Goal: Transaction & Acquisition: Purchase product/service

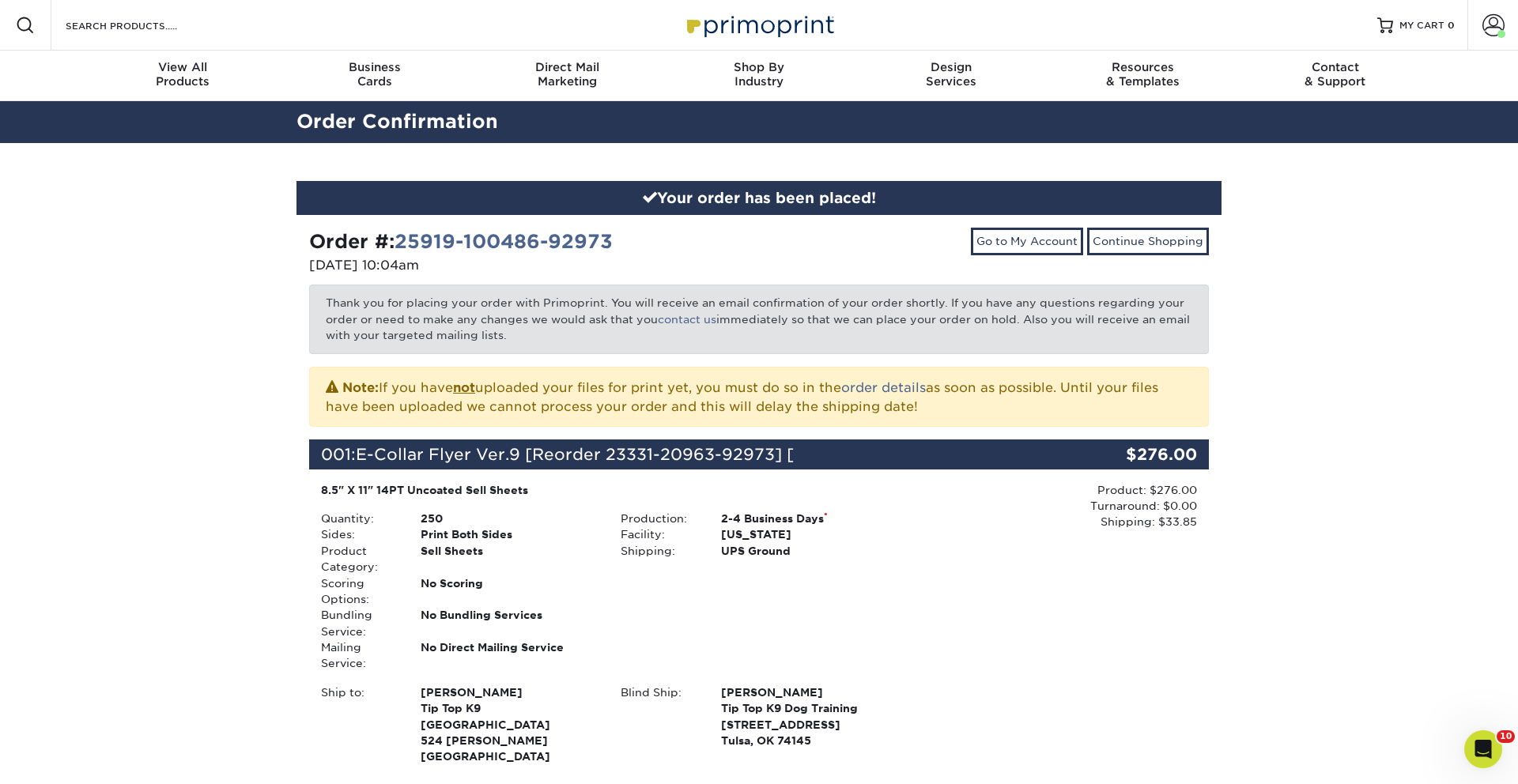
drag, startPoint x: 1502, startPoint y: 19, endPoint x: 1464, endPoint y: 81, distance: 72.7
click at [1501, 19] on span at bounding box center [1494, 25] width 22 height 22
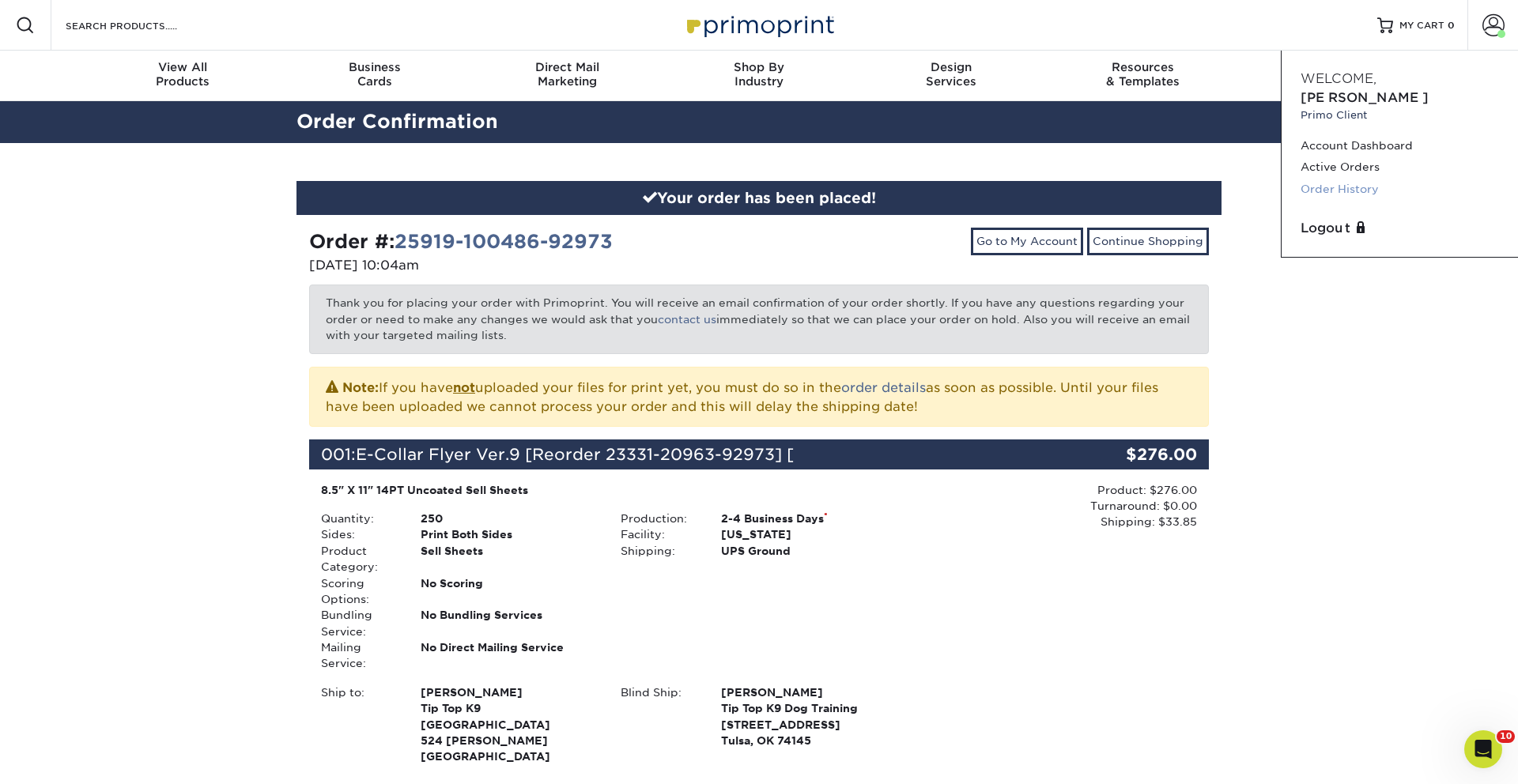
click at [1352, 179] on link "Order History" at bounding box center [1400, 189] width 199 height 21
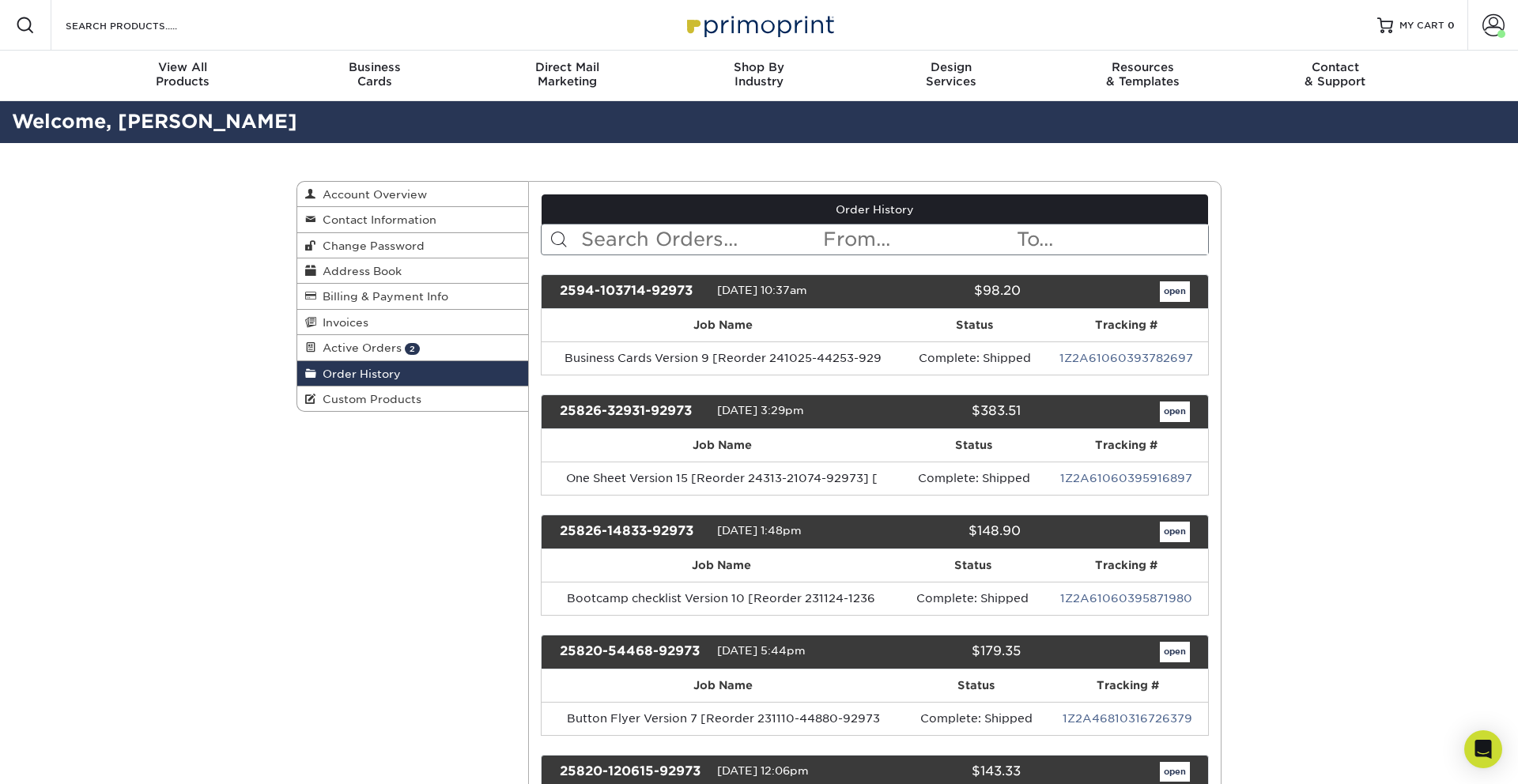
click at [698, 250] on input "text" at bounding box center [701, 240] width 243 height 30
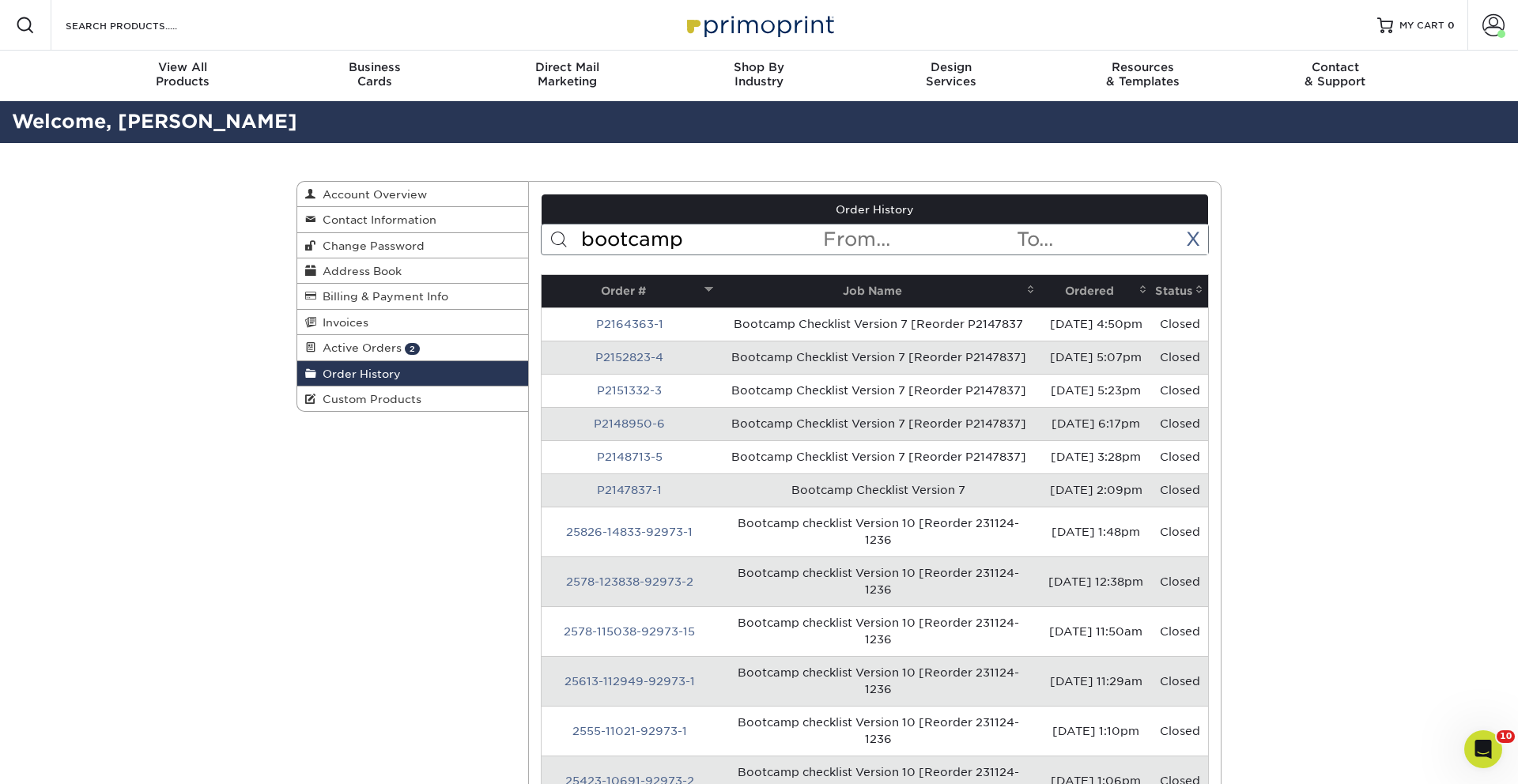
click at [1072, 291] on th "Ordered" at bounding box center [1095, 291] width 112 height 32
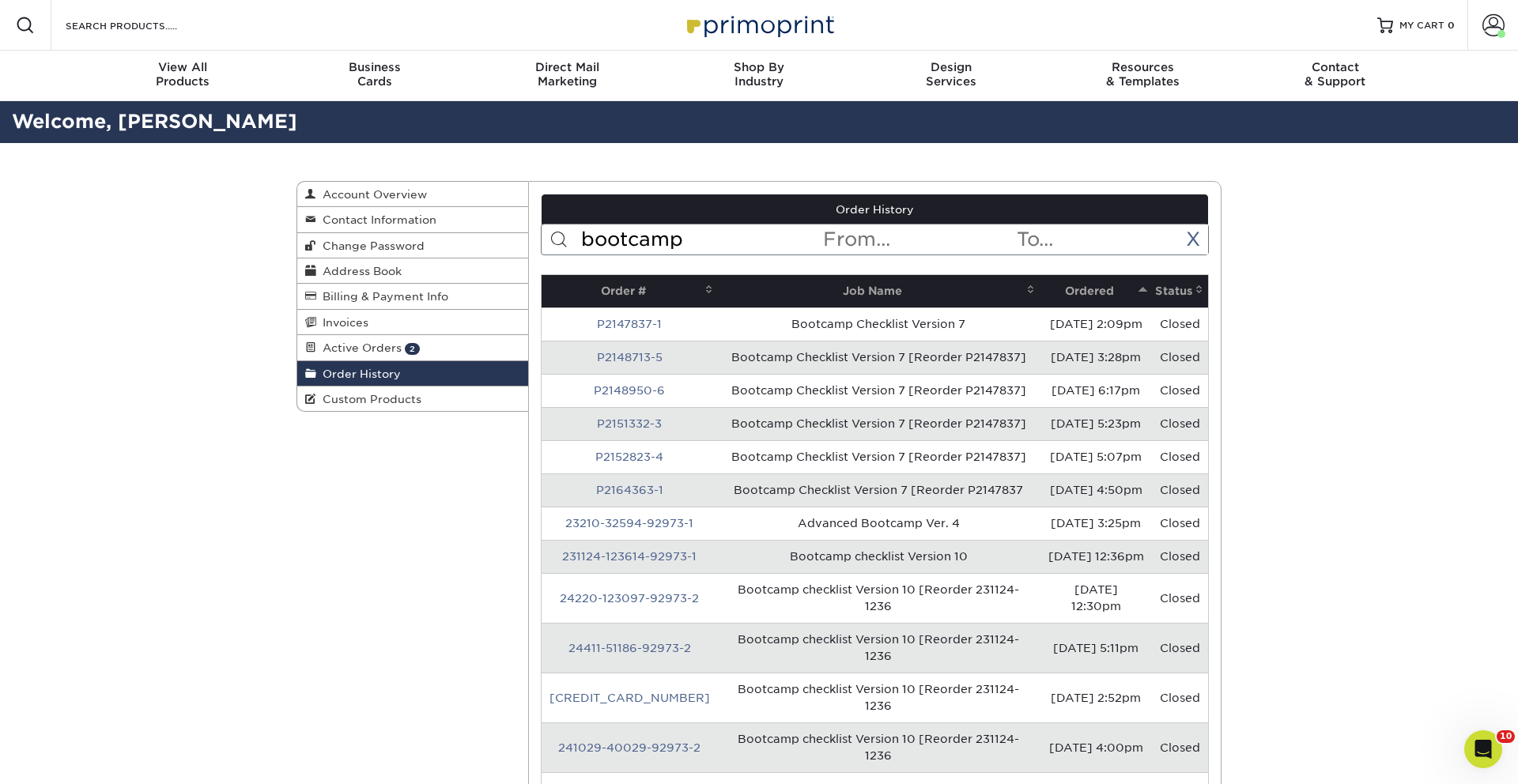
click at [1072, 291] on th "Ordered" at bounding box center [1095, 291] width 112 height 32
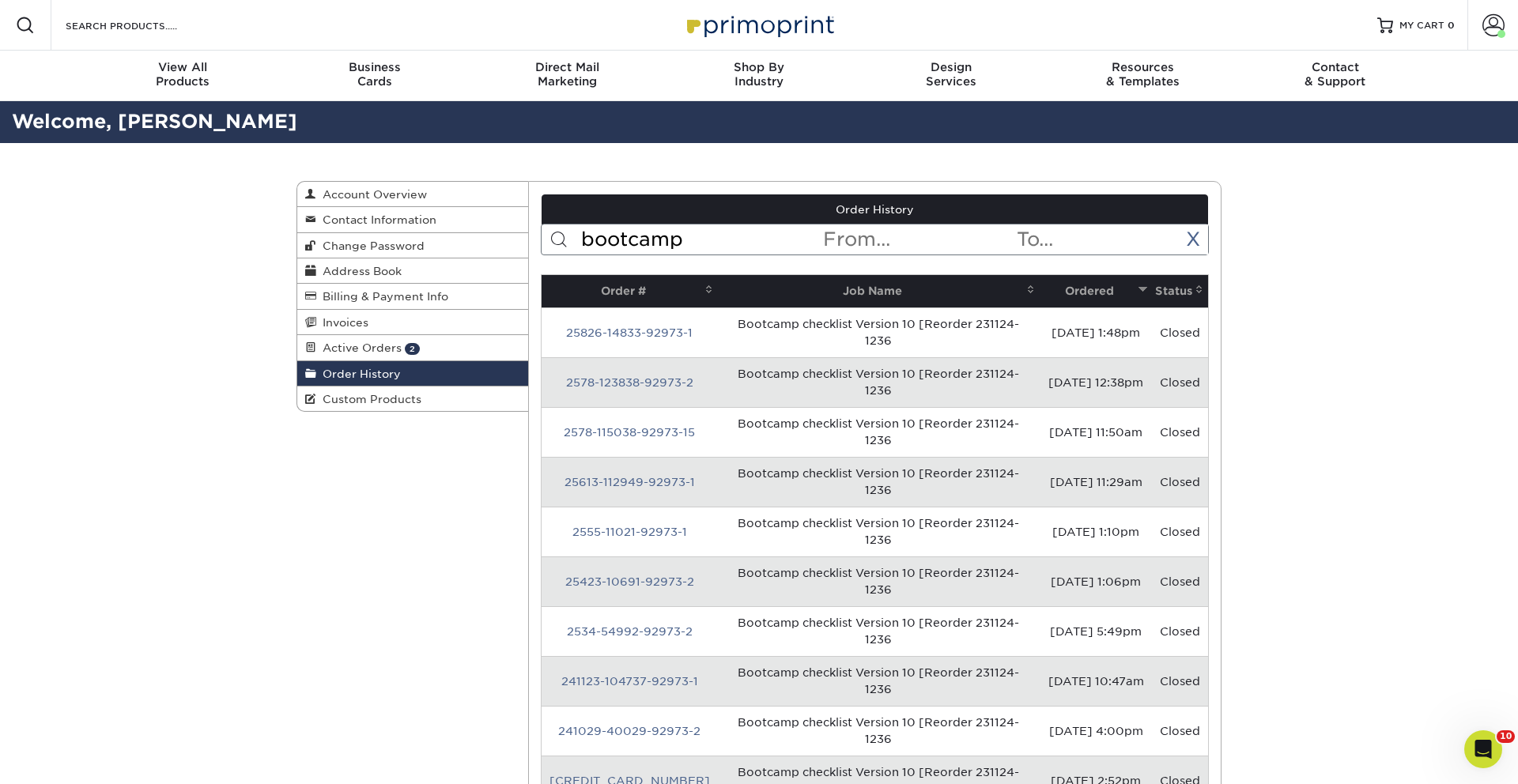
scroll to position [15, 0]
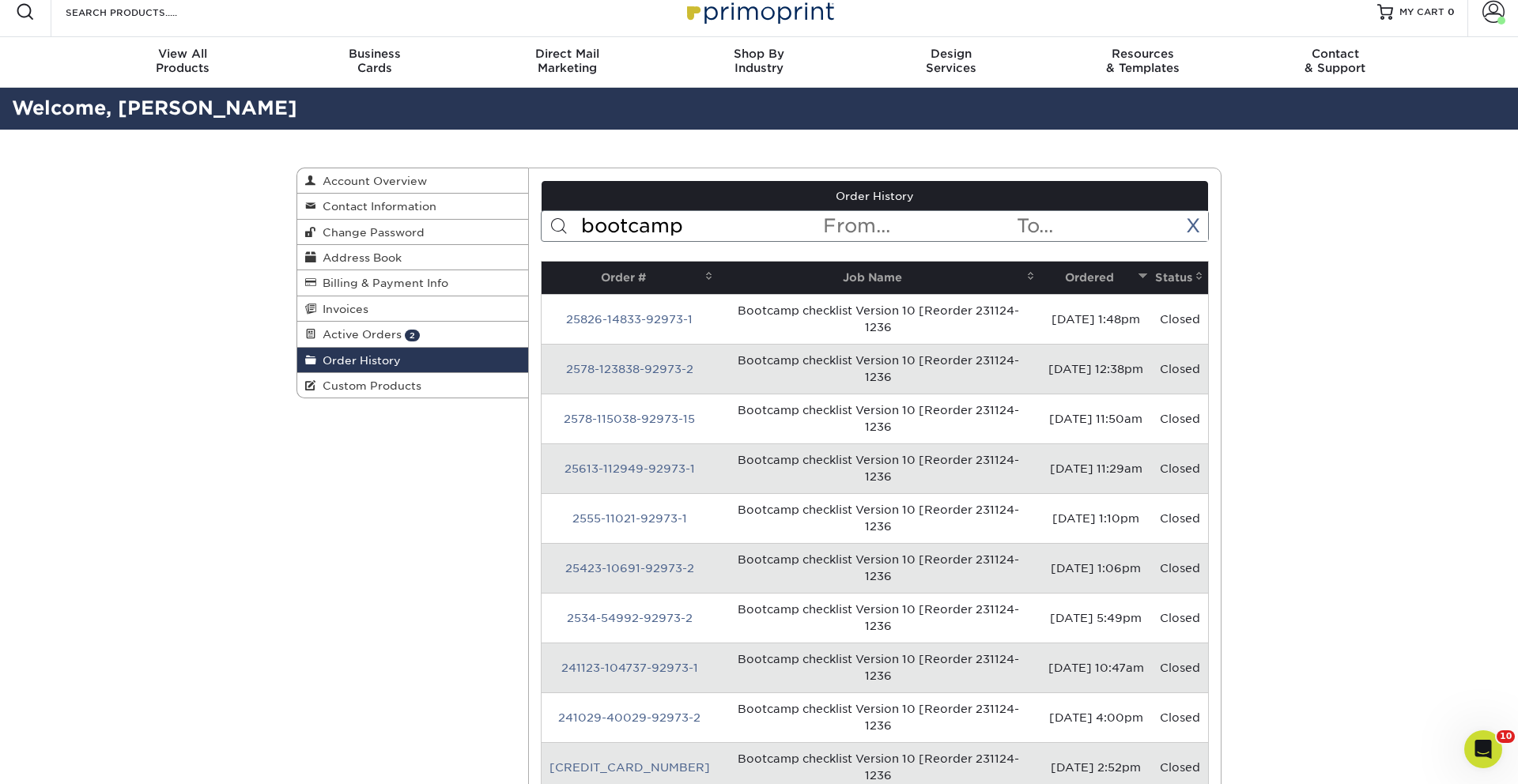
click at [719, 245] on div "Order History bootcamp < Prev Next > Sep 2025 Sun Mon Tue Wed Thu Fri Sat 1 2 3…" at bounding box center [875, 669] width 669 height 977
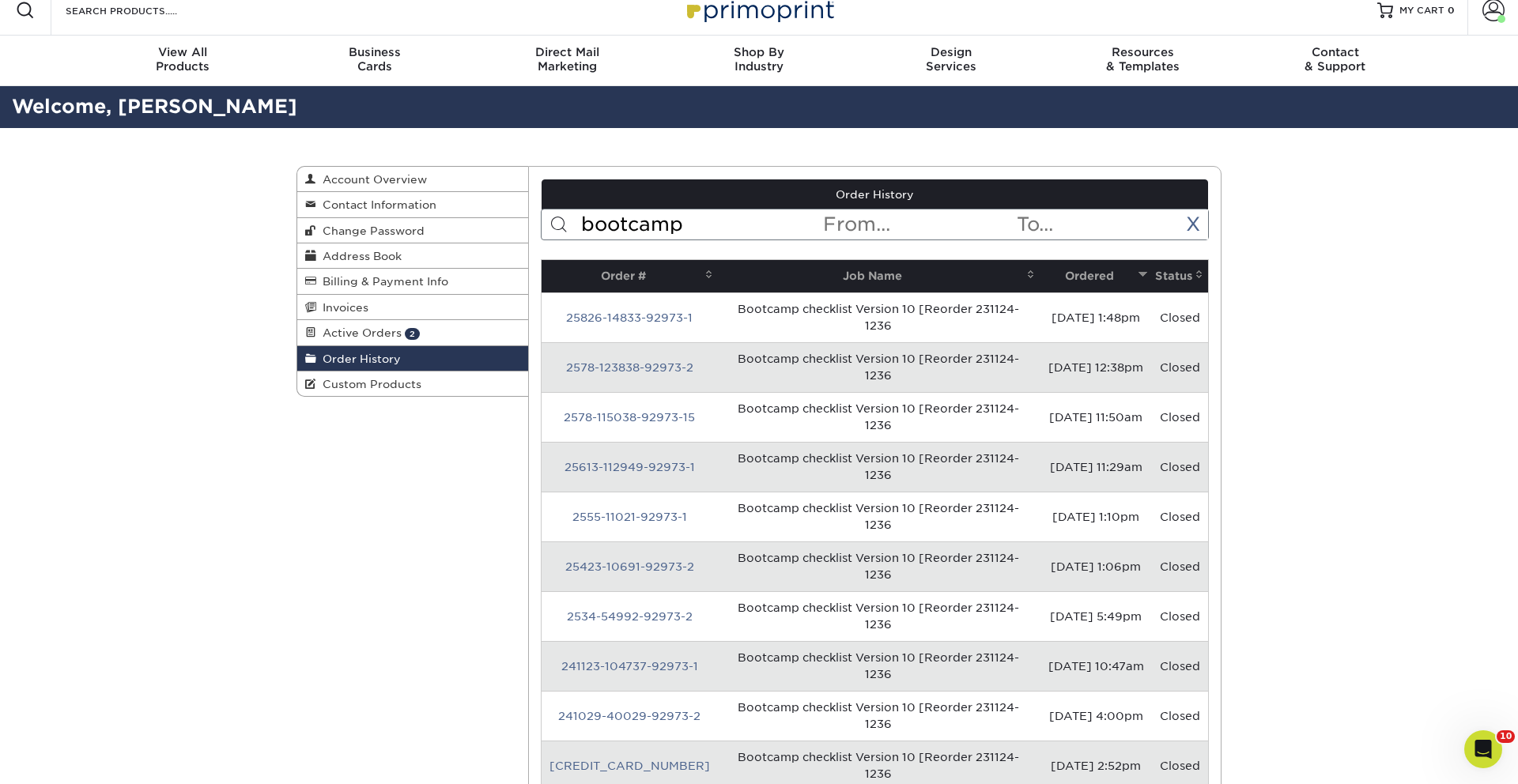
click at [730, 227] on input "bootcamp" at bounding box center [701, 225] width 243 height 30
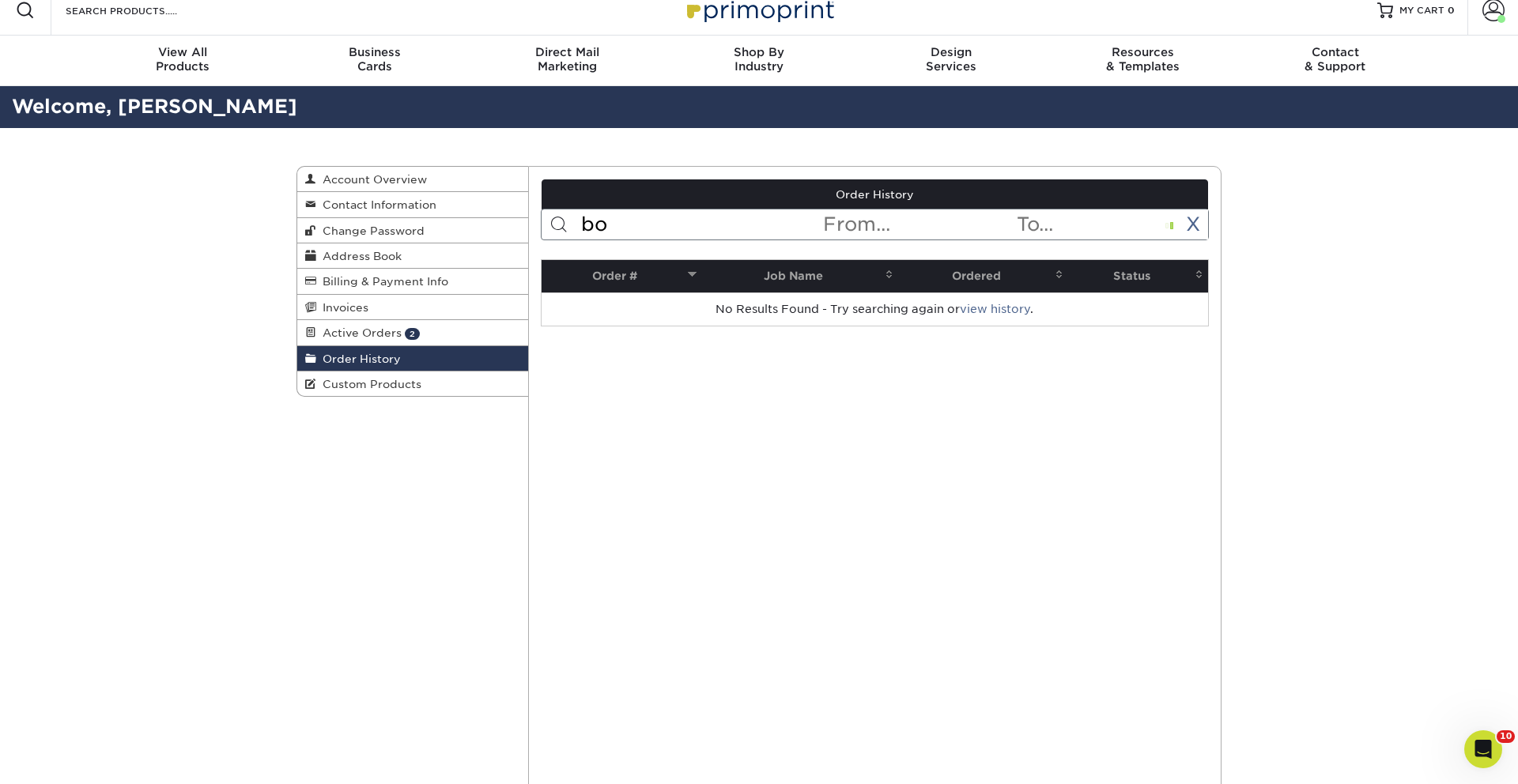
type input "b"
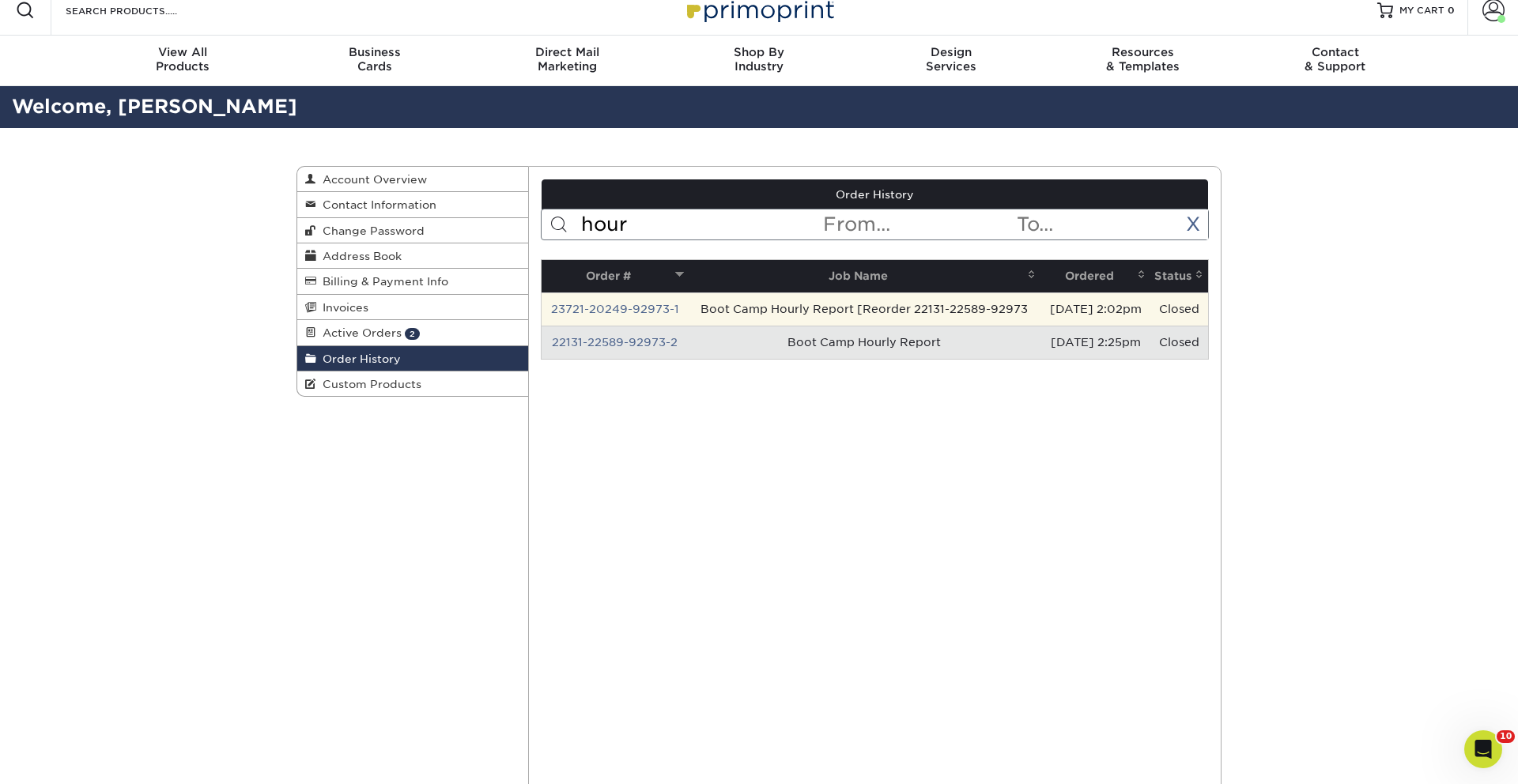
type input "hour"
drag, startPoint x: 766, startPoint y: 312, endPoint x: 742, endPoint y: 312, distance: 24.0
click at [766, 312] on td "Boot Camp Hourly Report [Reorder 22131-22589-92973" at bounding box center [865, 308] width 352 height 33
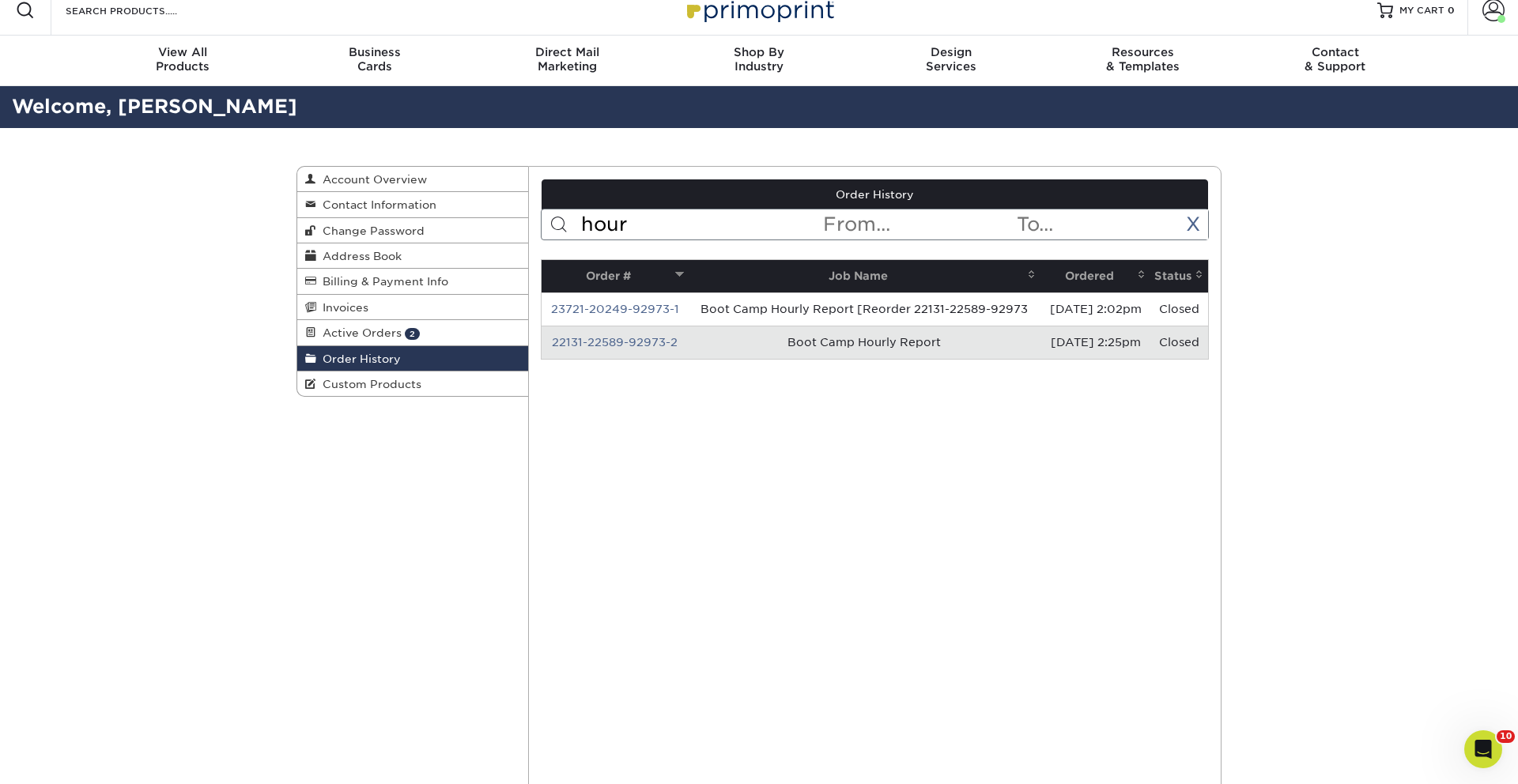
drag, startPoint x: 601, startPoint y: 305, endPoint x: 632, endPoint y: 304, distance: 31.0
click at [601, 305] on link "23721-20249-92973-1" at bounding box center [615, 309] width 128 height 13
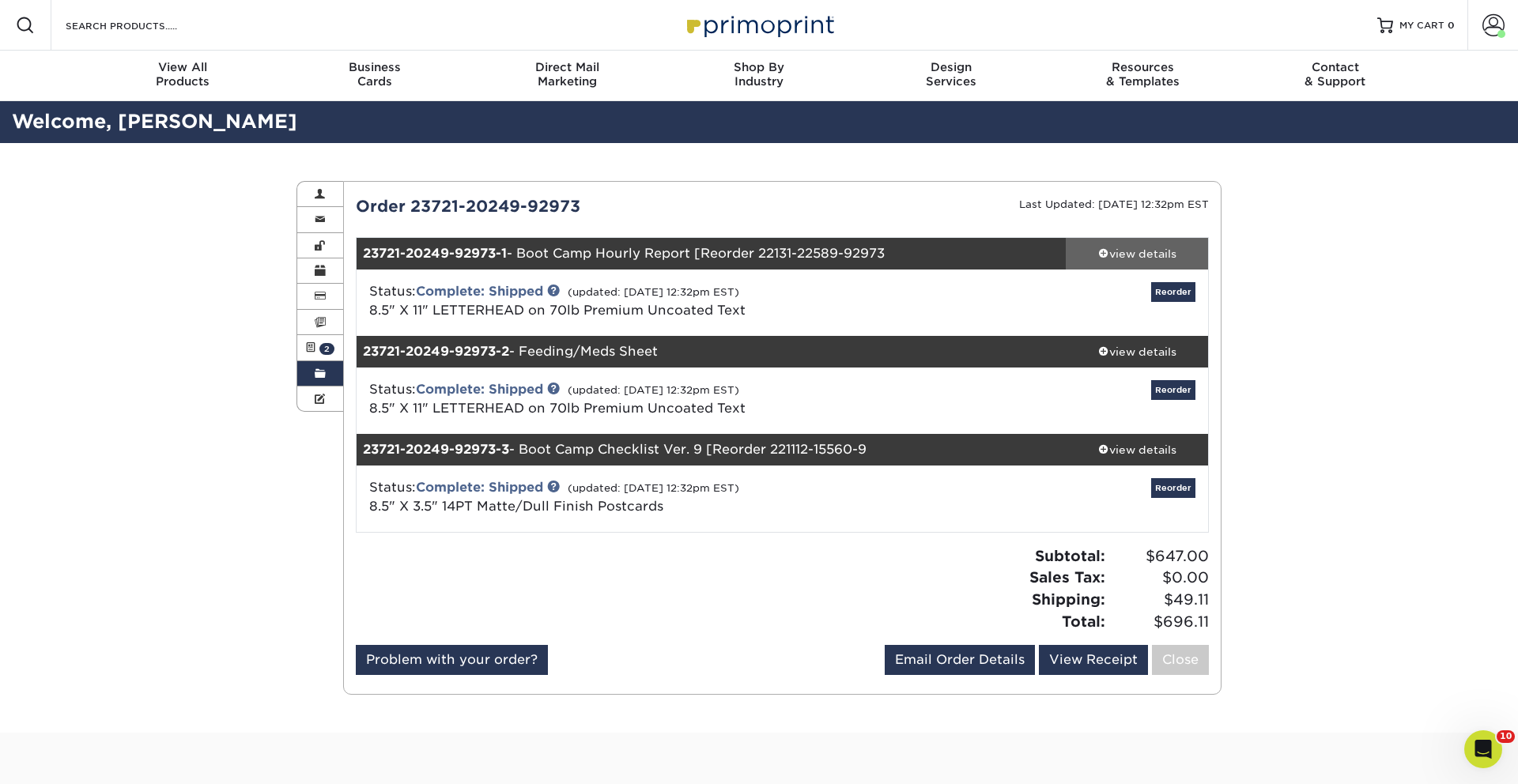
click at [1130, 252] on div "view details" at bounding box center [1136, 253] width 142 height 16
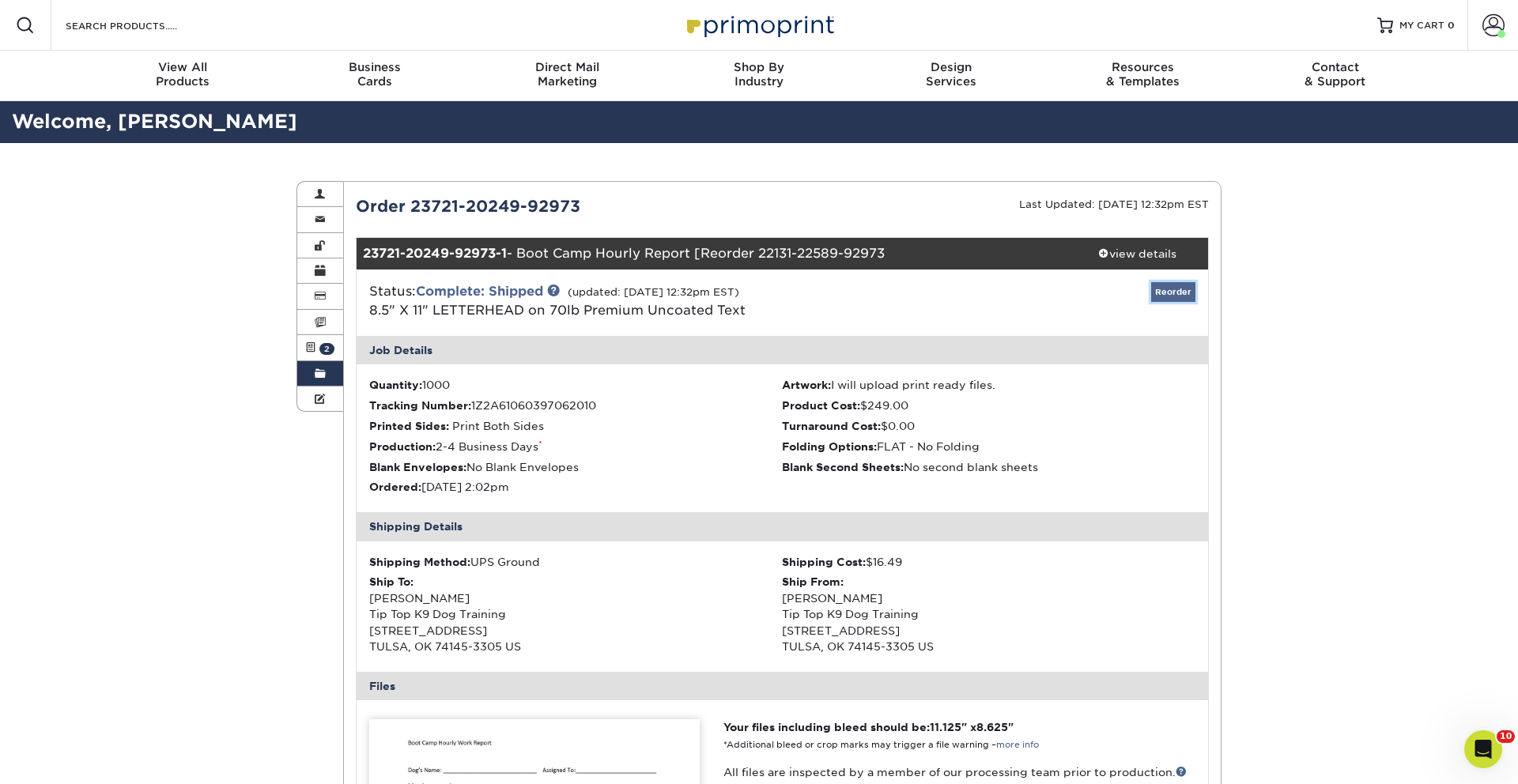
click at [1159, 291] on link "Reorder" at bounding box center [1173, 291] width 45 height 19
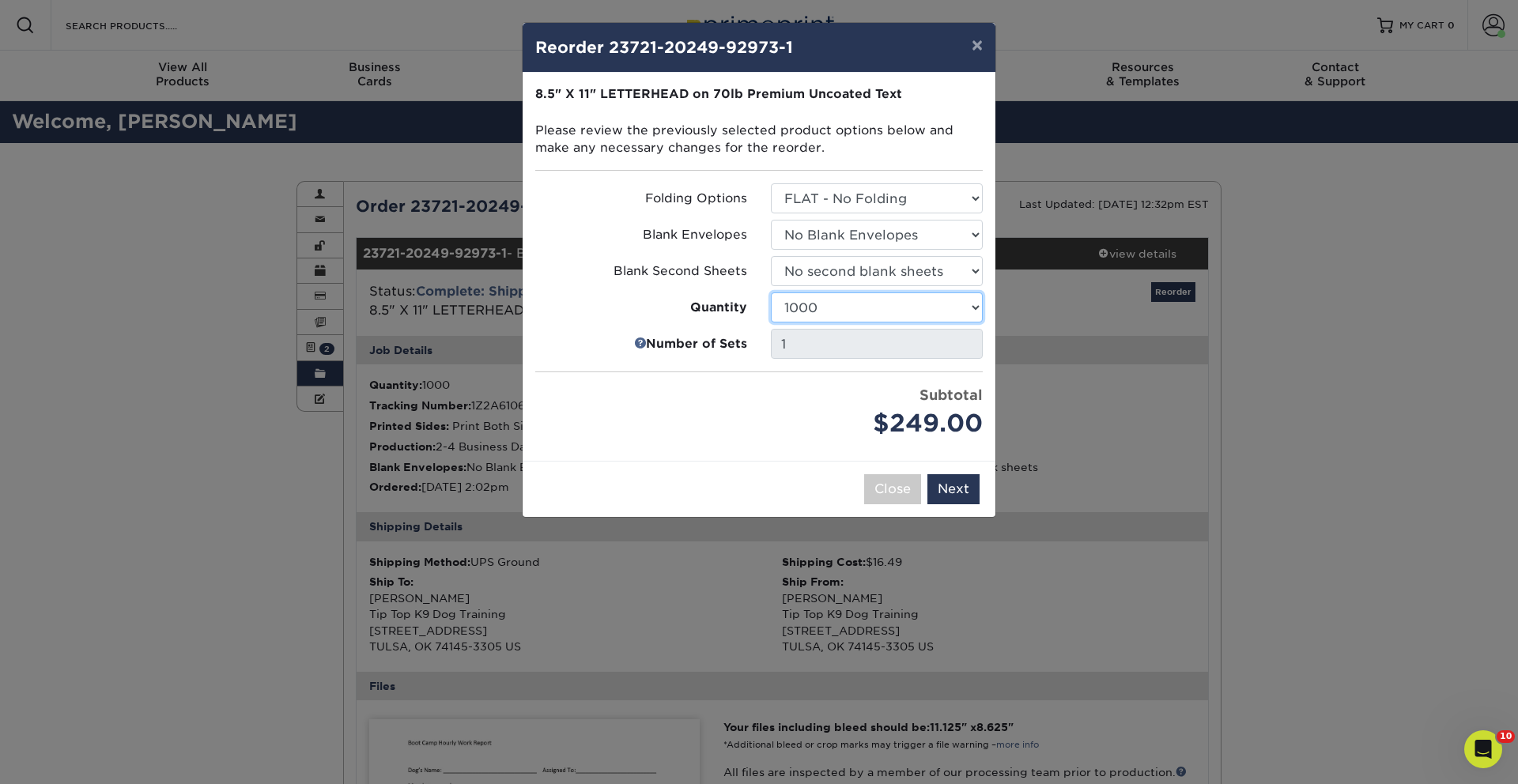
click at [934, 307] on select "250 500 1000 2500 5000 10000 15000 20000 25000" at bounding box center [877, 307] width 212 height 30
select select "f593fda3-2d5c-4b9e-9c2c-6197b899ae74"
click at [771, 292] on select "250 500 1000 2500 5000 10000 15000 20000 25000" at bounding box center [877, 307] width 212 height 30
click at [954, 493] on button "Next" at bounding box center [954, 489] width 52 height 30
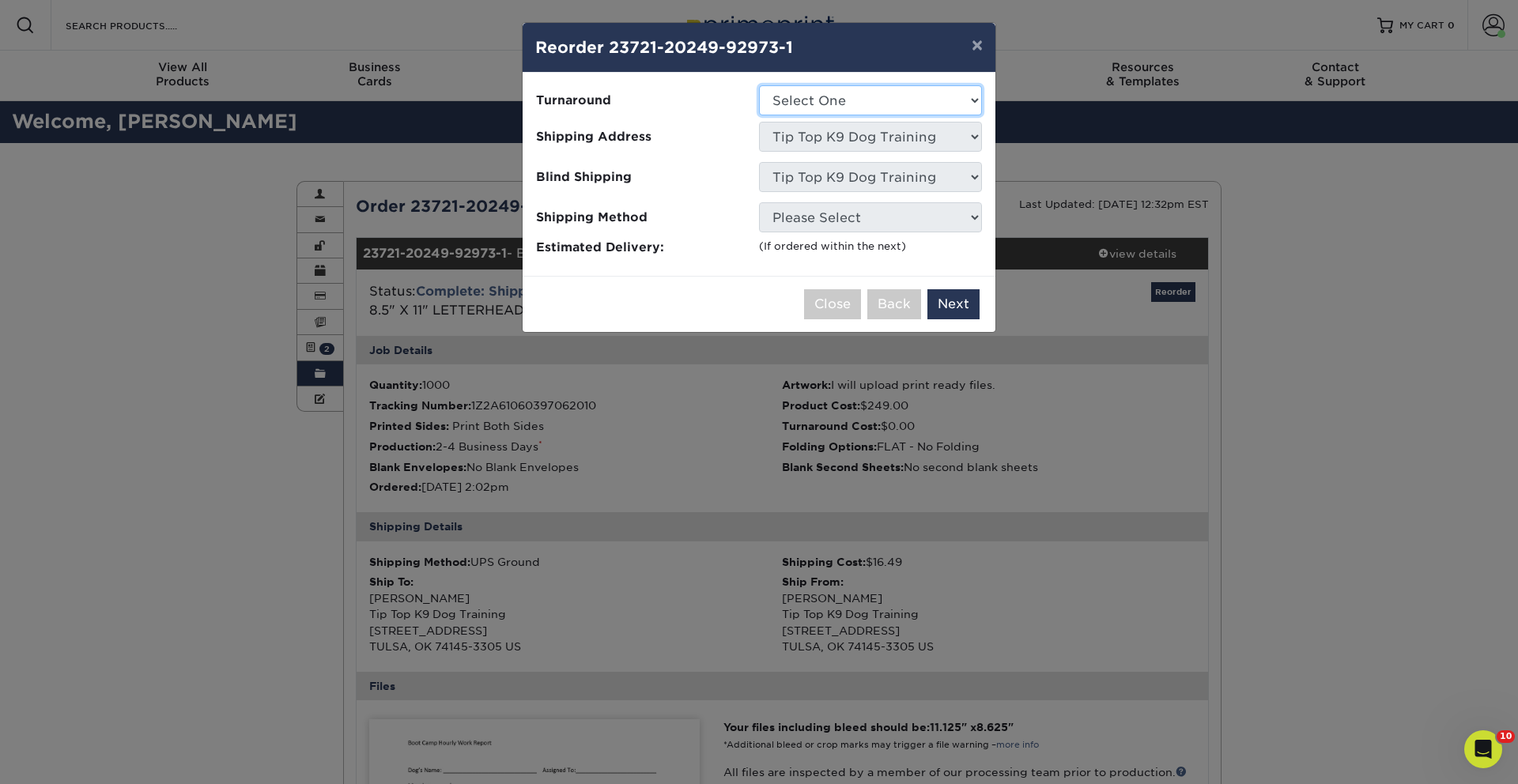
click at [834, 104] on select "Select One 2-4 Business Days 2 Day Next Business Day" at bounding box center [870, 100] width 223 height 30
select select "b5852117-26dd-4ced-b750-d20c28d51cde"
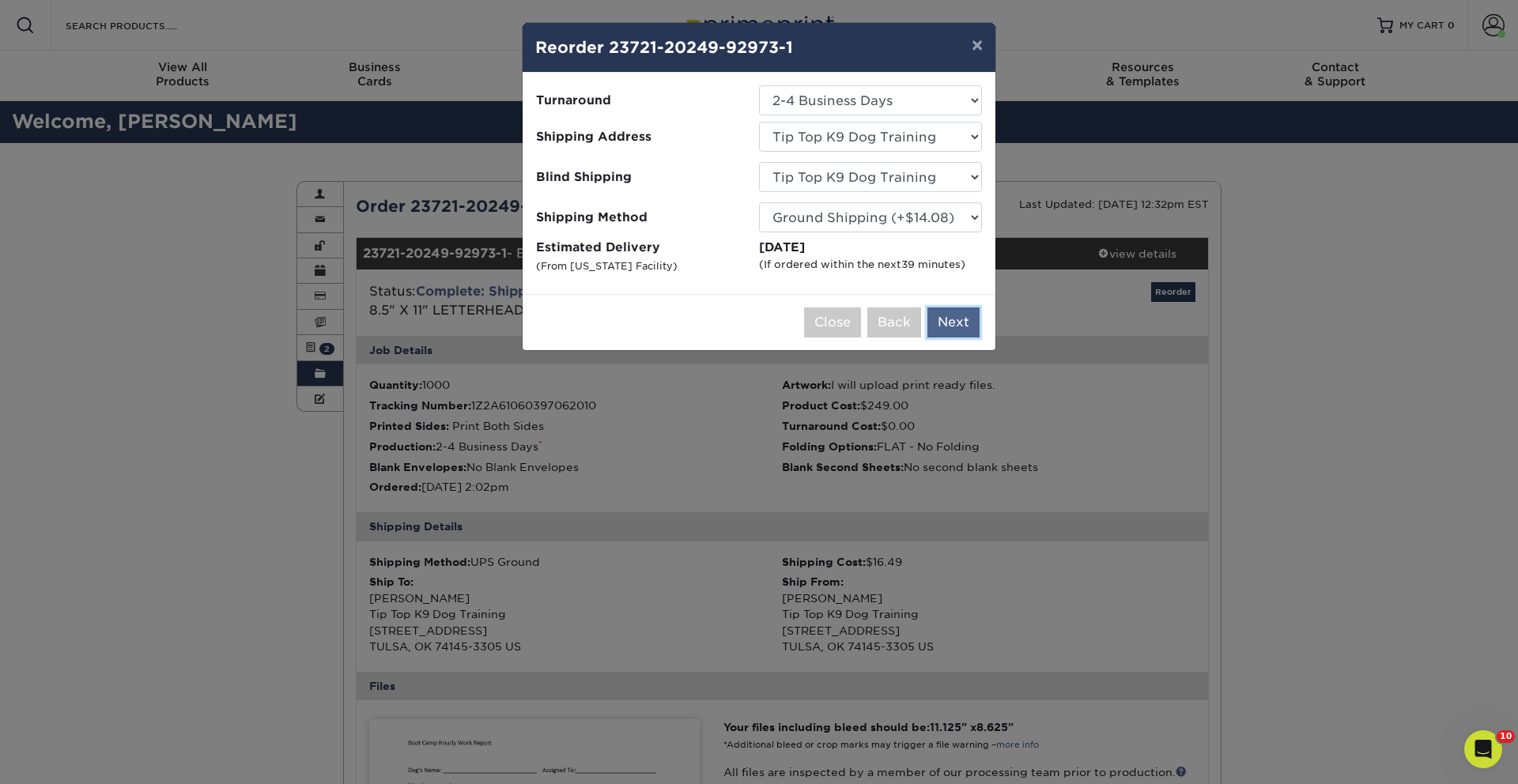
click at [954, 320] on button "Next" at bounding box center [954, 323] width 52 height 30
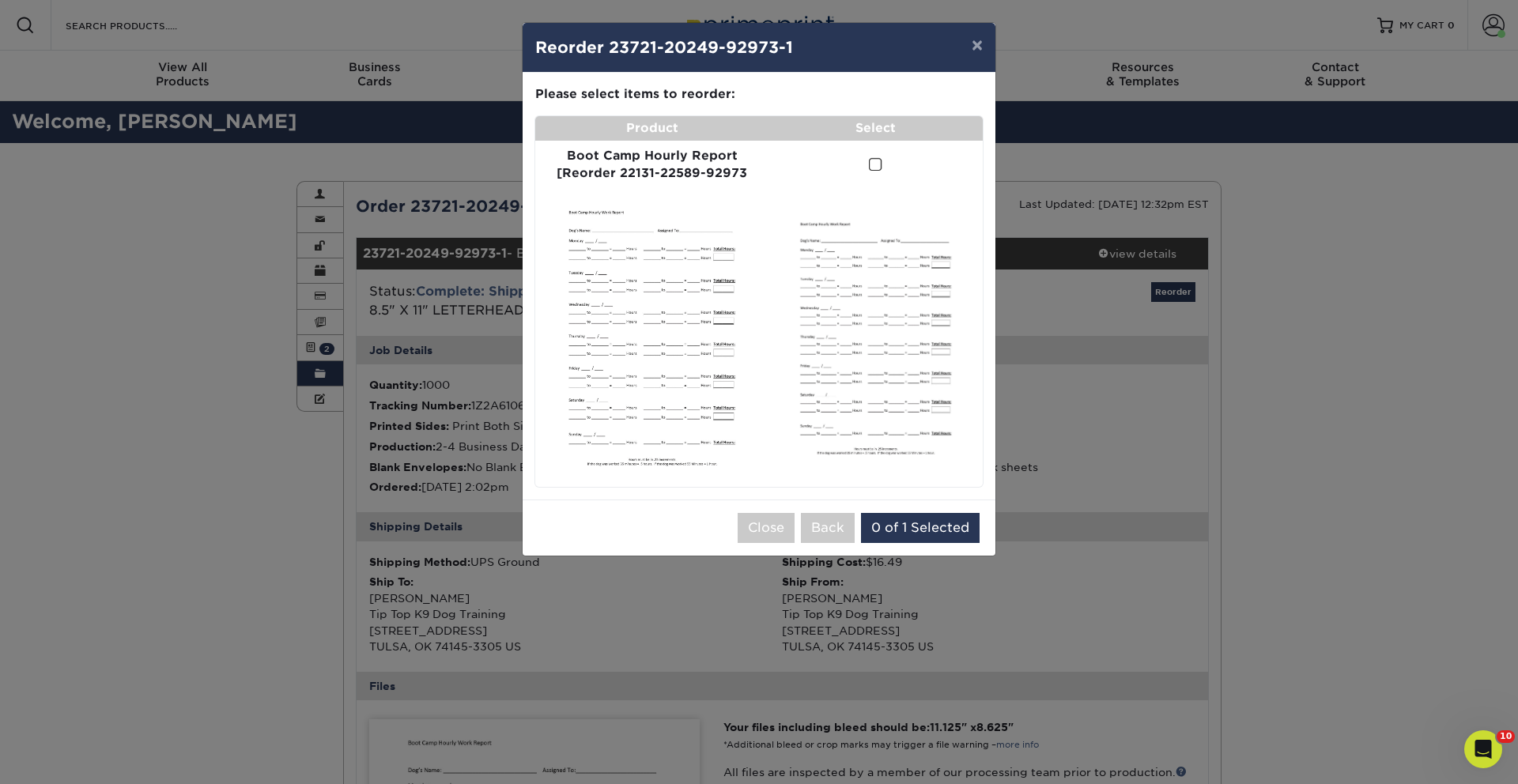
click at [848, 210] on img at bounding box center [876, 339] width 200 height 259
click at [877, 162] on span at bounding box center [876, 165] width 13 height 15
click at [0, 0] on input "checkbox" at bounding box center [0, 0] width 0 height 0
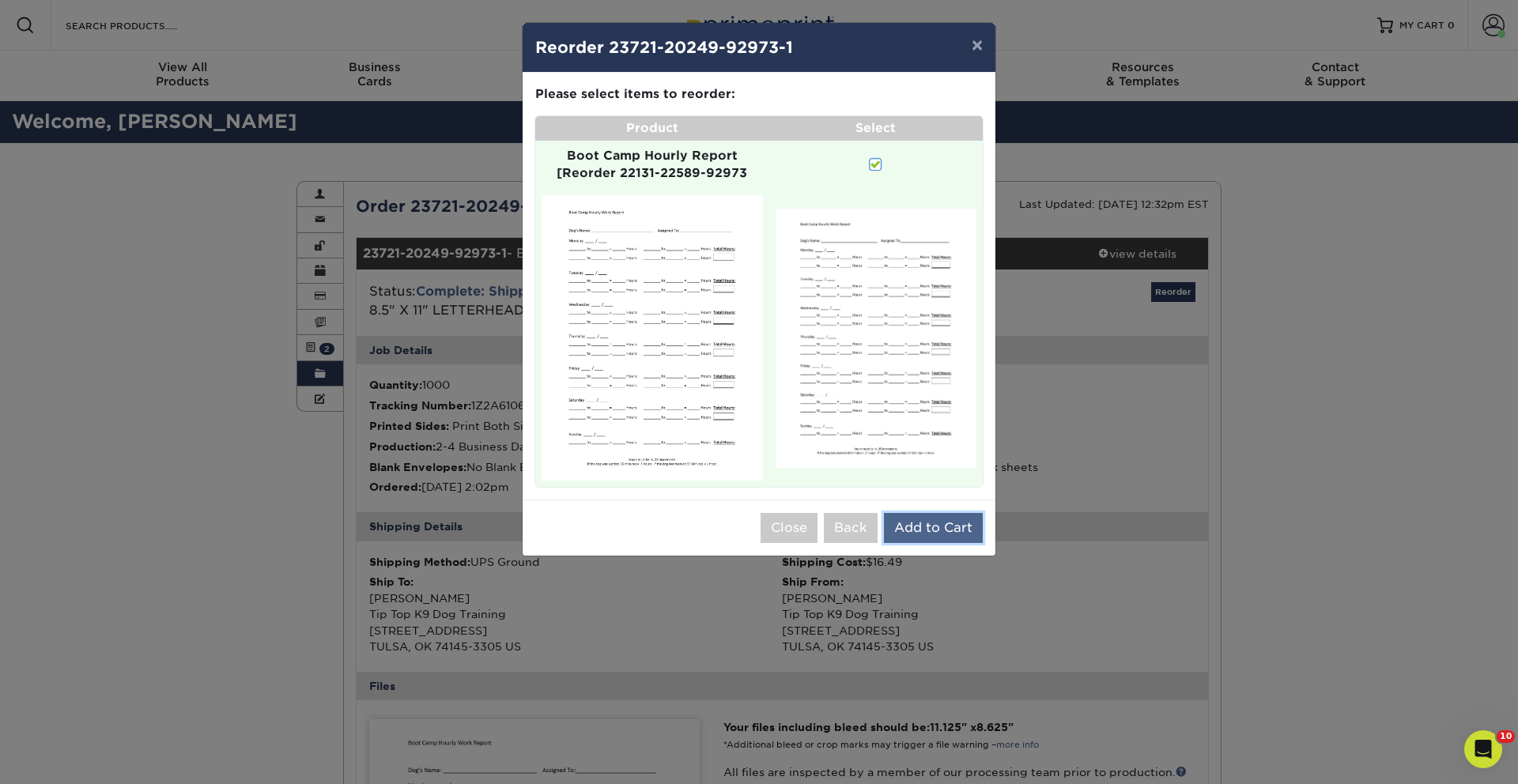
drag, startPoint x: 916, startPoint y: 541, endPoint x: 858, endPoint y: 533, distance: 58.5
click at [907, 538] on button "Add to Cart" at bounding box center [933, 528] width 99 height 30
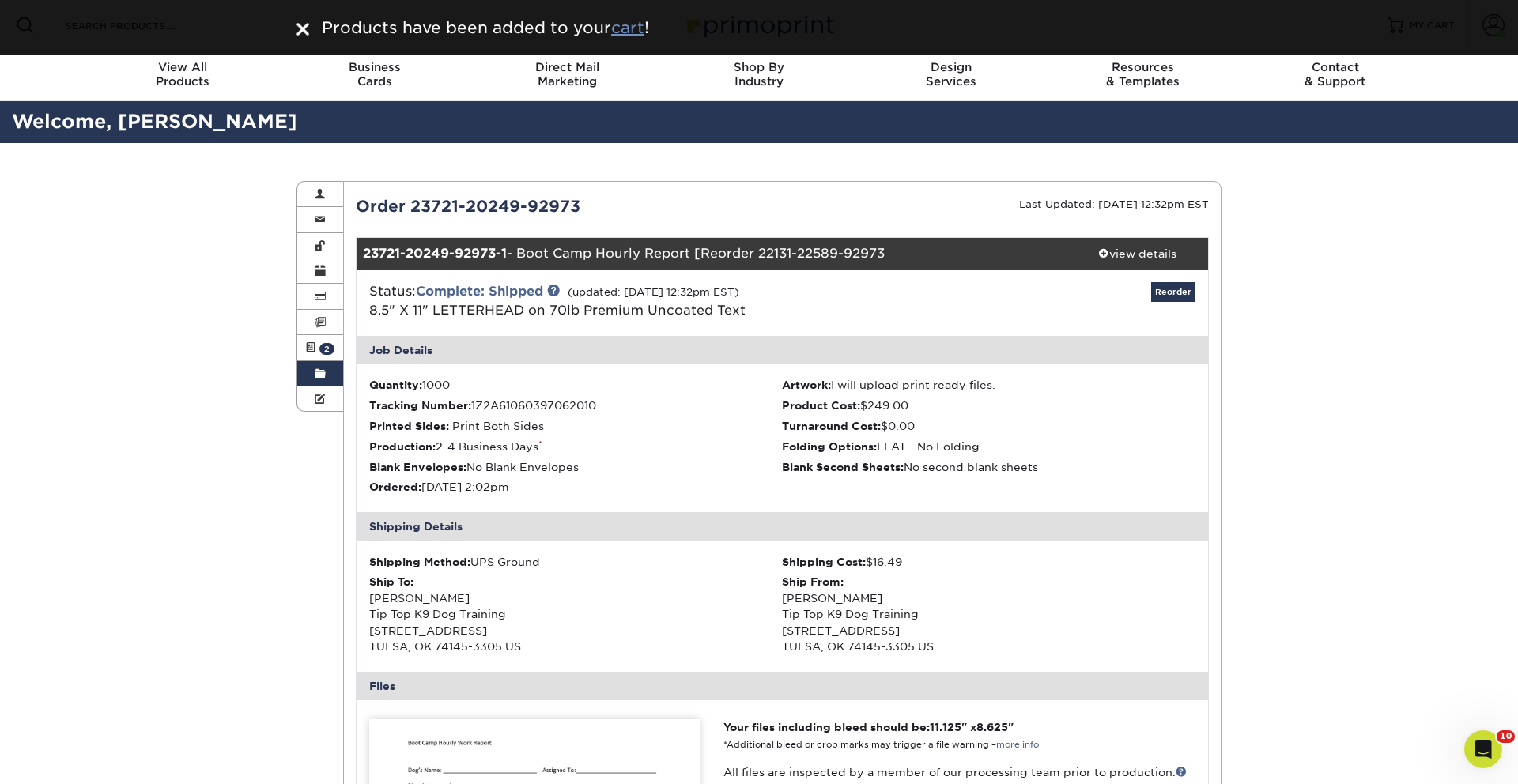
click at [644, 29] on u "cart" at bounding box center [628, 28] width 33 height 19
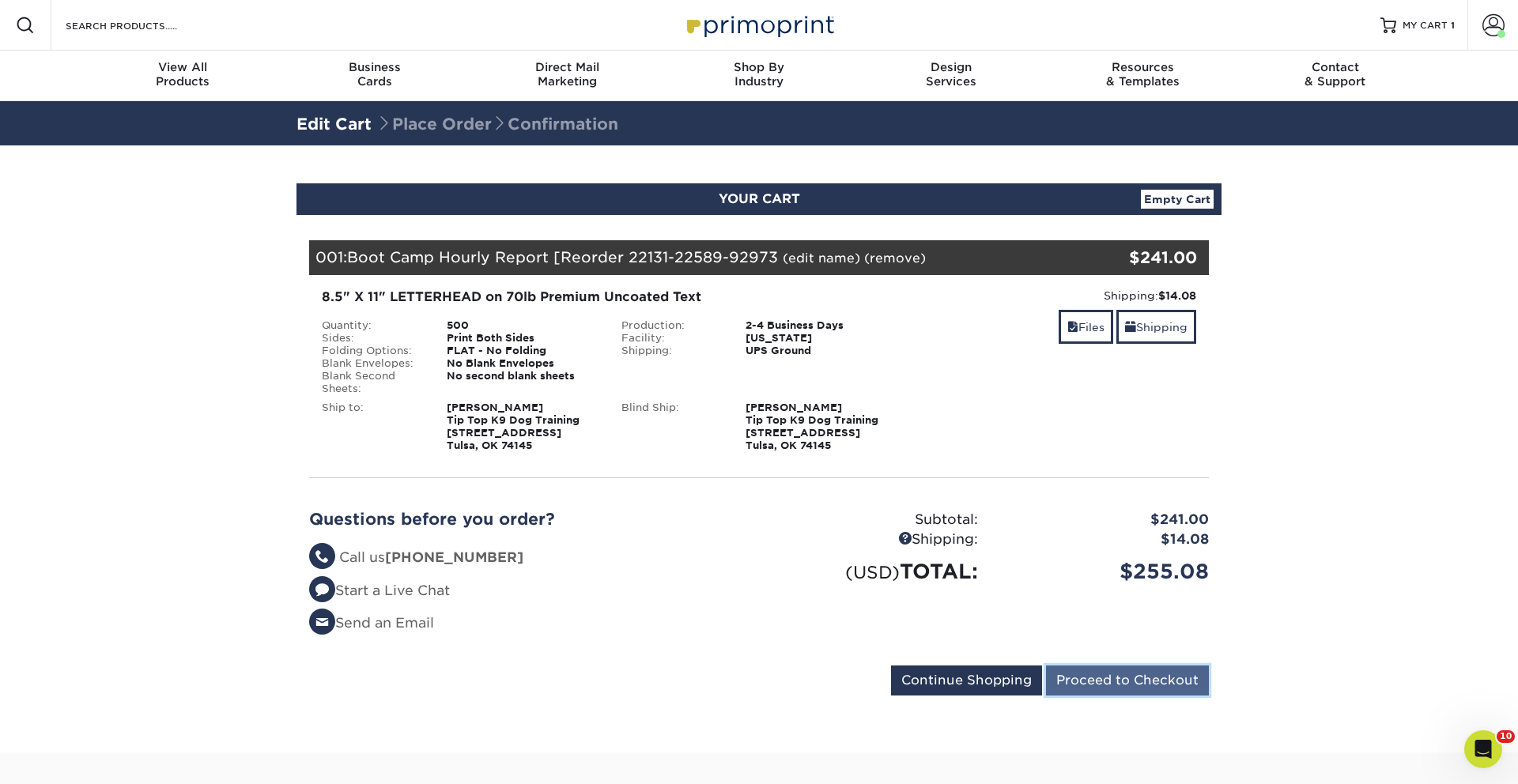
click at [1134, 691] on input "Proceed to Checkout" at bounding box center [1127, 680] width 163 height 30
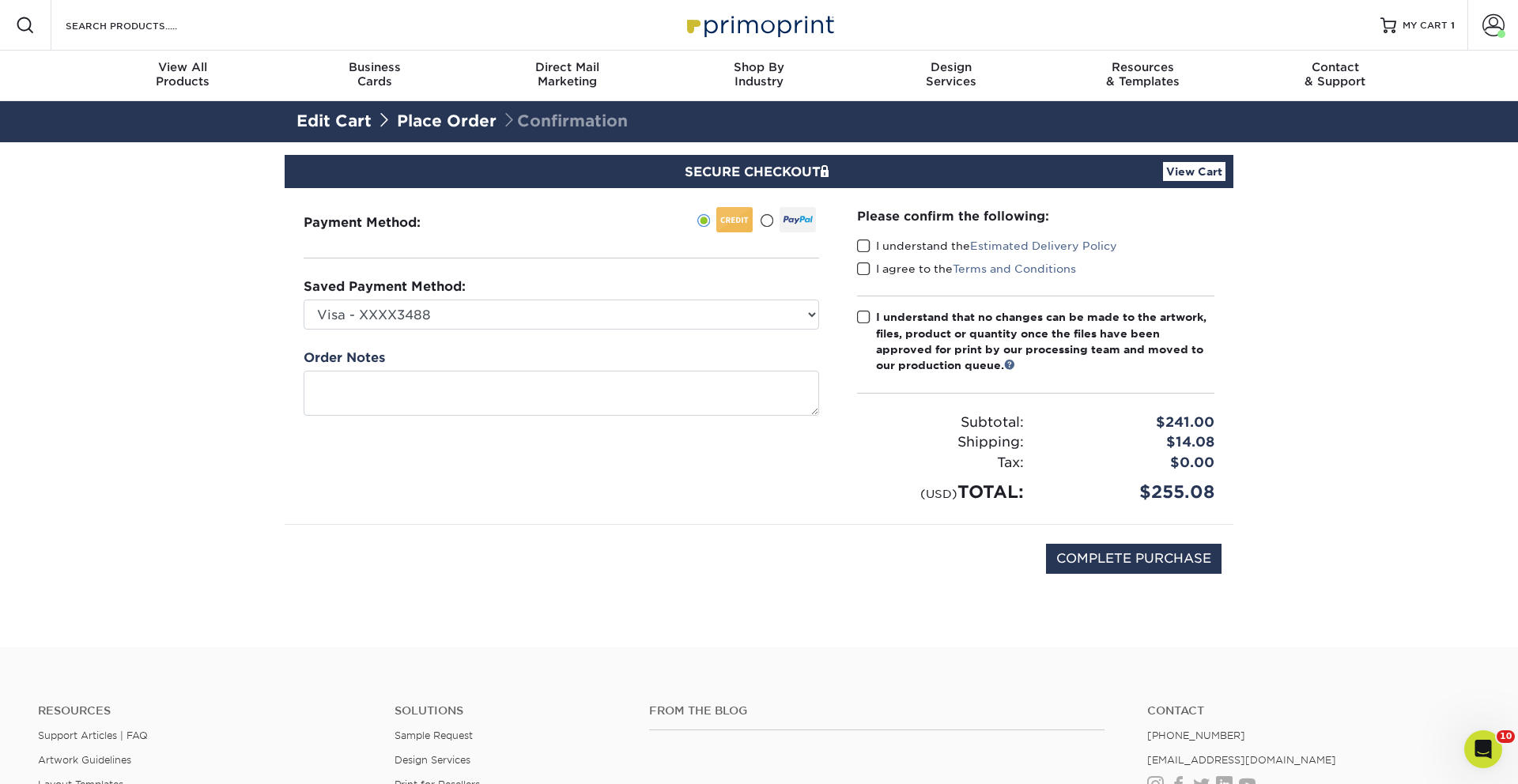
drag, startPoint x: 861, startPoint y: 245, endPoint x: 863, endPoint y: 261, distance: 16.1
click at [861, 247] on span at bounding box center [864, 247] width 13 height 15
click at [0, 0] on input "I understand the Estimated Delivery Policy" at bounding box center [0, 0] width 0 height 0
click at [863, 262] on span at bounding box center [864, 269] width 13 height 15
click at [0, 0] on input "I agree to the Terms and Conditions" at bounding box center [0, 0] width 0 height 0
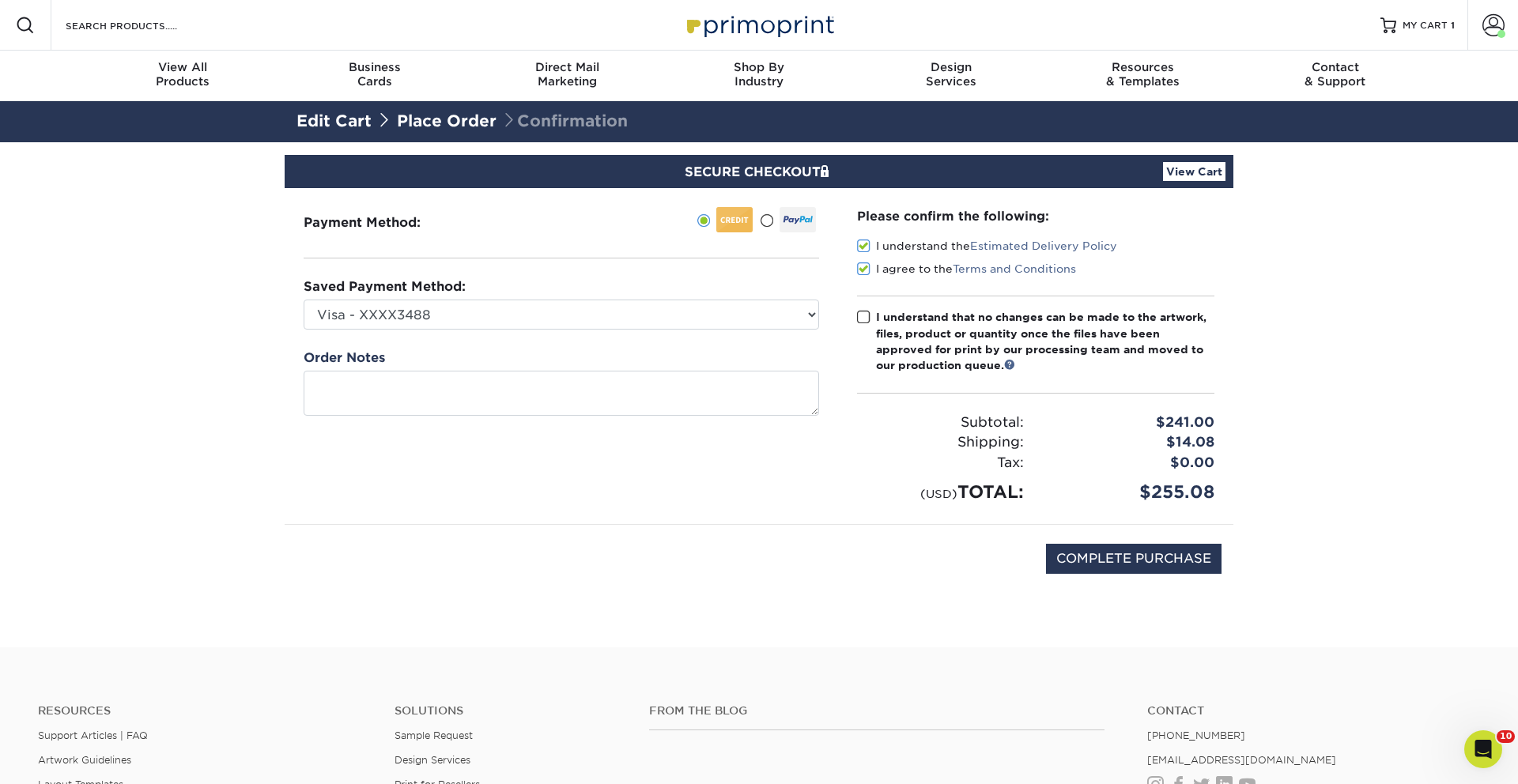
drag, startPoint x: 866, startPoint y: 317, endPoint x: 887, endPoint y: 345, distance: 35.0
click at [867, 319] on span at bounding box center [864, 317] width 13 height 15
click at [0, 0] on input "I understand that no changes can be made to the artwork, files, product or quan…" at bounding box center [0, 0] width 0 height 0
click at [1125, 557] on input "COMPLETE PURCHASE" at bounding box center [1134, 559] width 175 height 30
type input "PROCESSING, PLEASE WAIT..."
